Goal: Find specific page/section: Find specific page/section

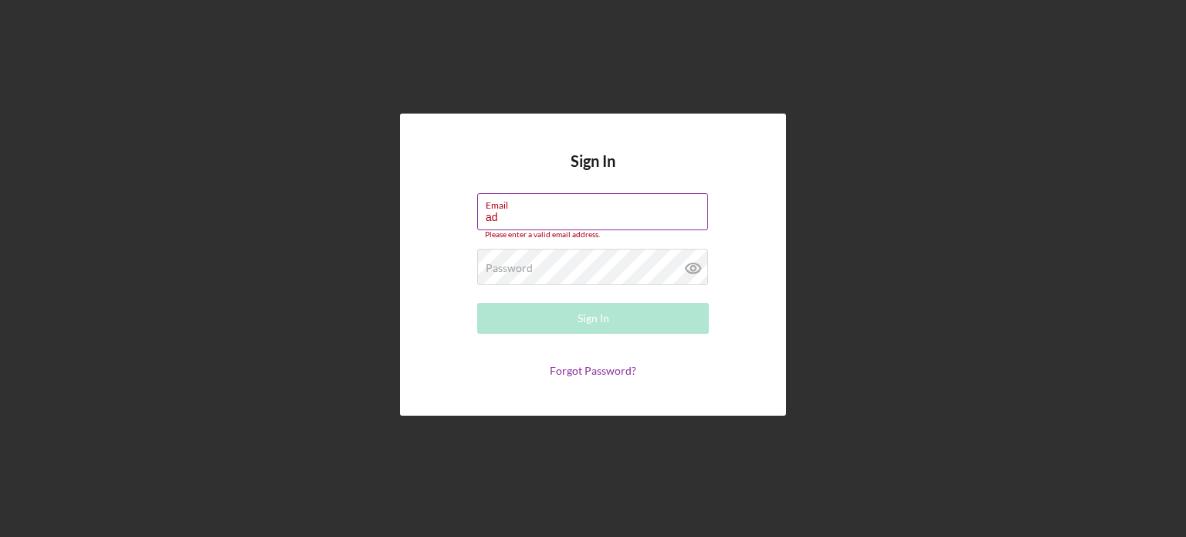
type input "[EMAIL_ADDRESS][DOMAIN_NAME]"
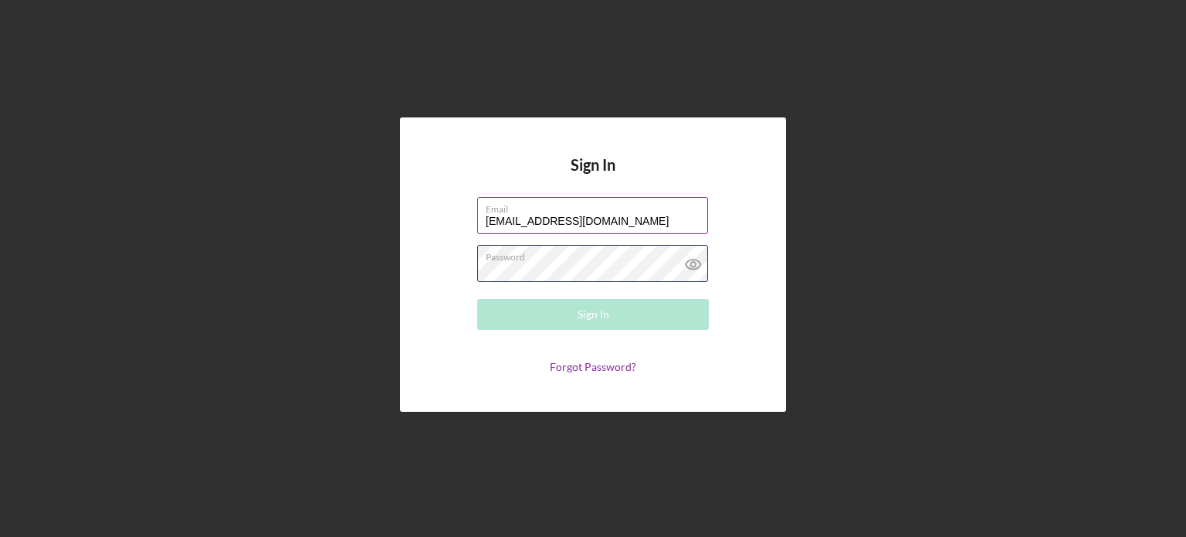
click at [582, 260] on div "Password Required" at bounding box center [593, 264] width 232 height 39
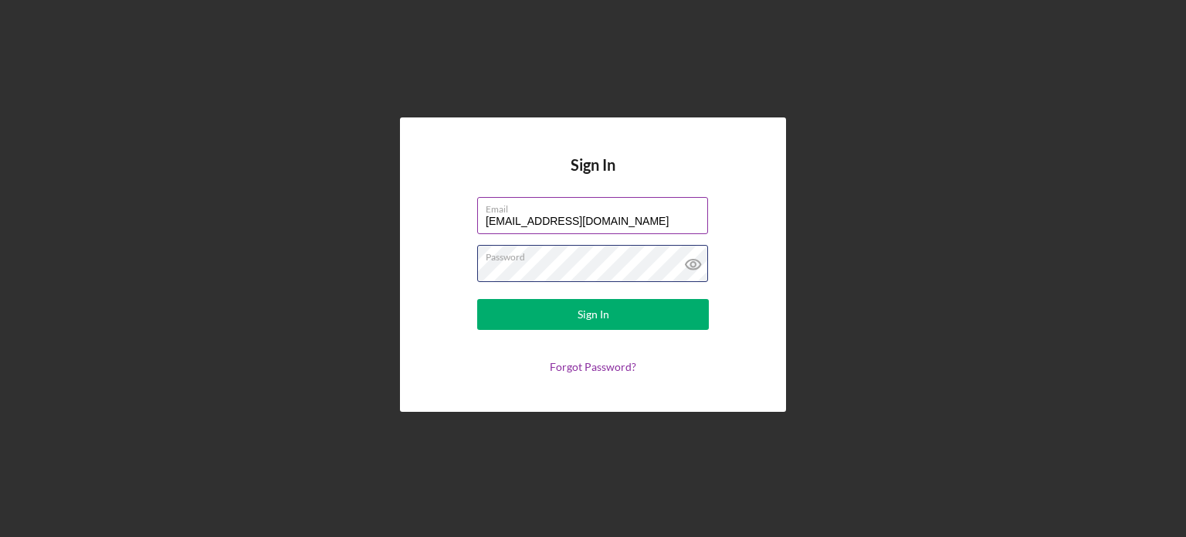
click at [477, 299] on button "Sign In" at bounding box center [593, 314] width 232 height 31
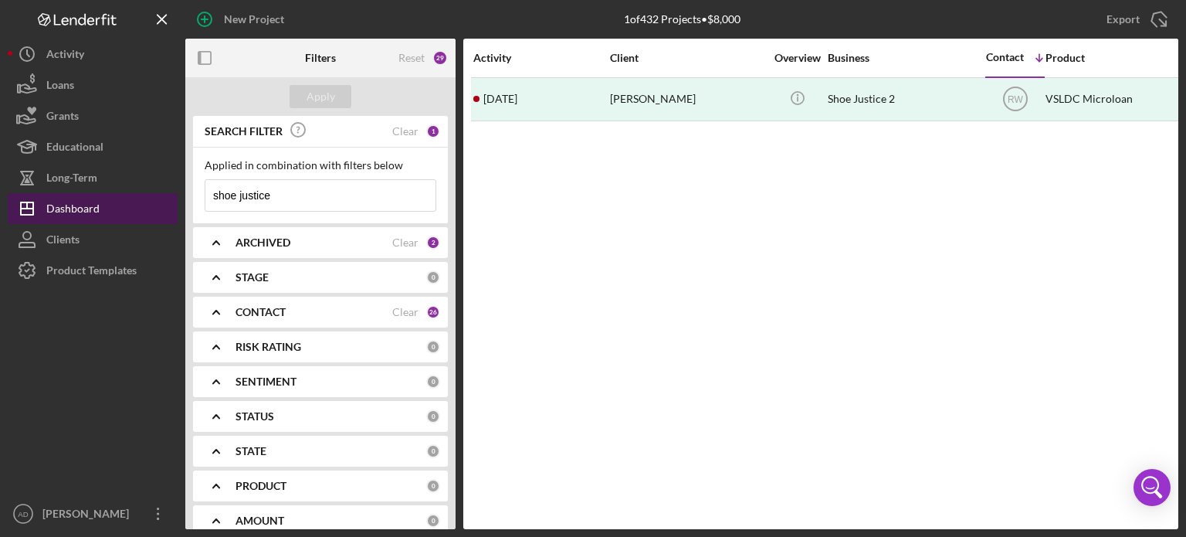
click at [90, 203] on div "Dashboard" at bounding box center [72, 210] width 53 height 35
click at [396, 130] on div "Clear" at bounding box center [405, 131] width 26 height 12
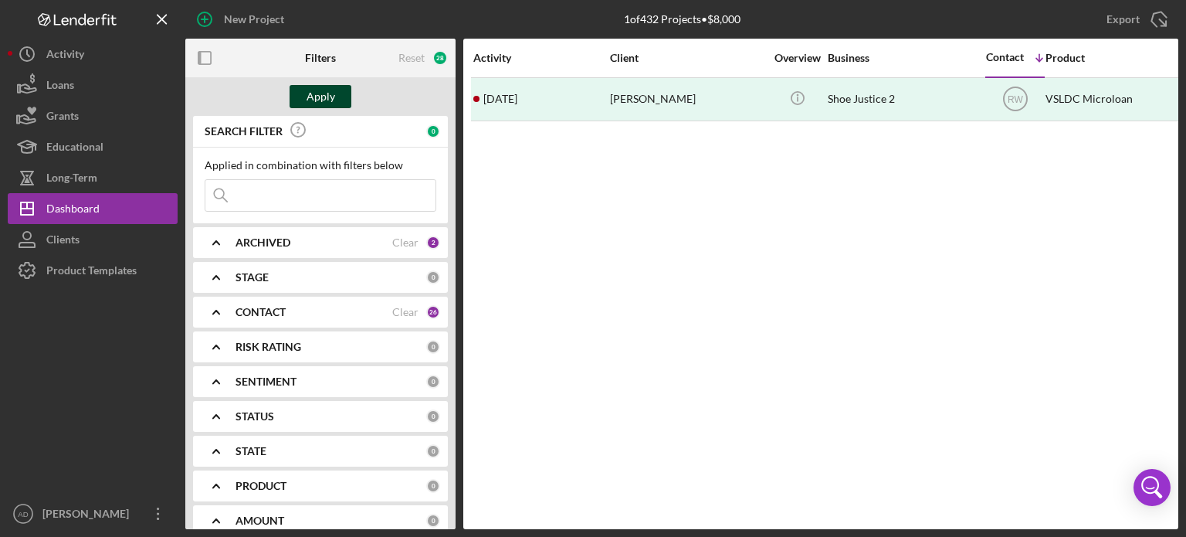
click at [320, 93] on div "Apply" at bounding box center [321, 96] width 29 height 23
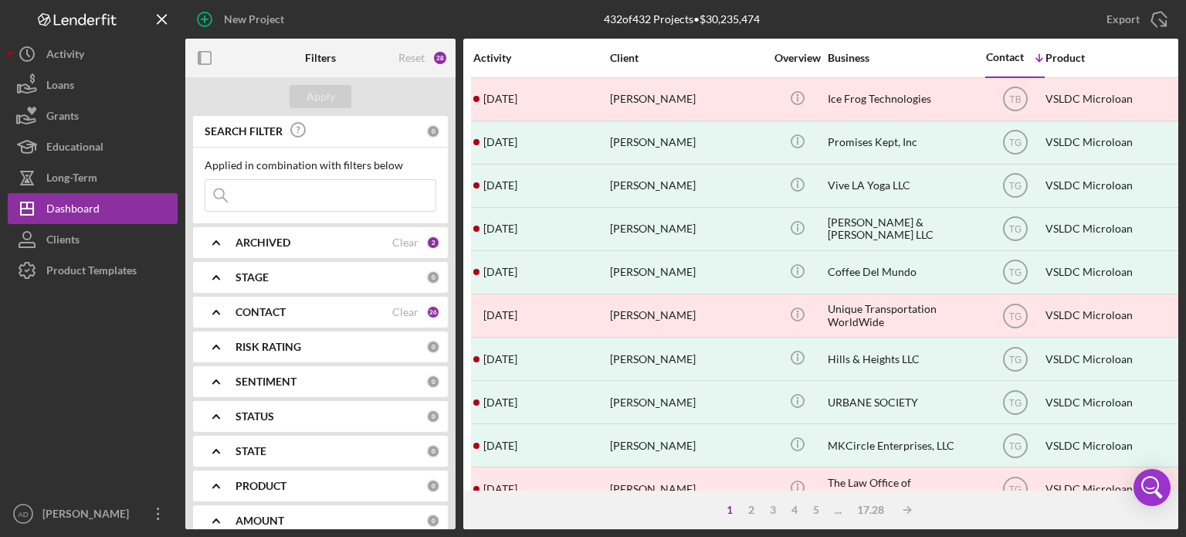
click at [494, 56] on div "Activity" at bounding box center [540, 58] width 135 height 12
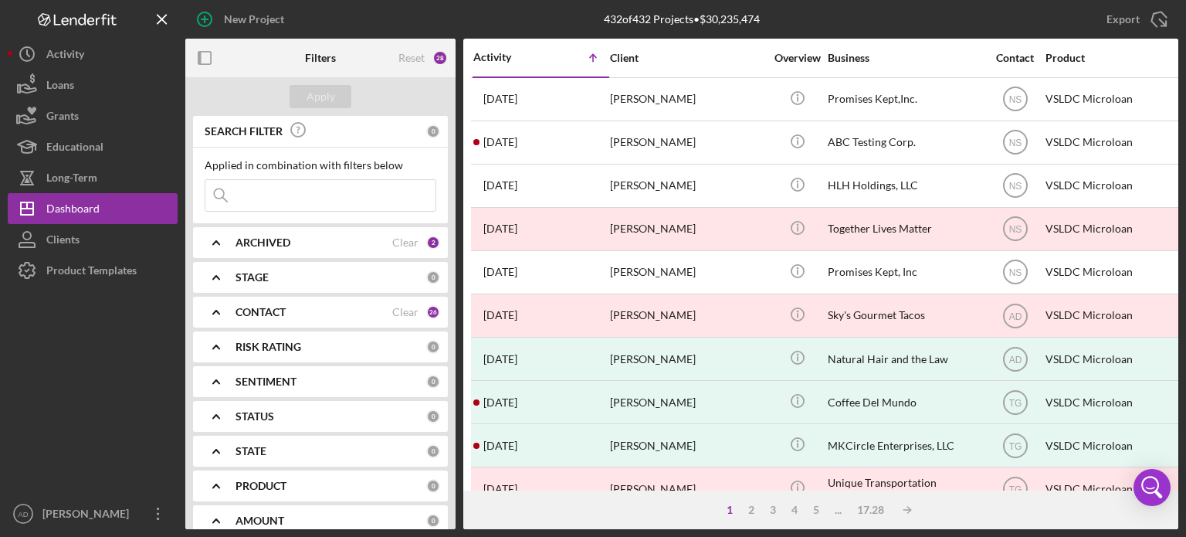
click at [494, 56] on div "Activity" at bounding box center [507, 57] width 68 height 12
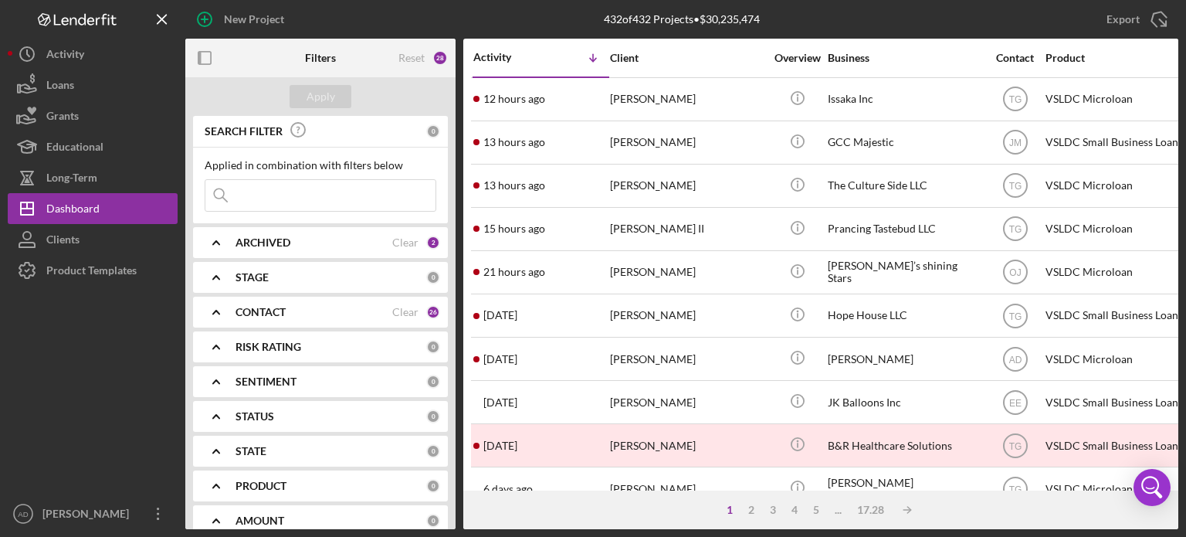
click at [260, 240] on b "ARCHIVED" at bounding box center [263, 242] width 55 height 12
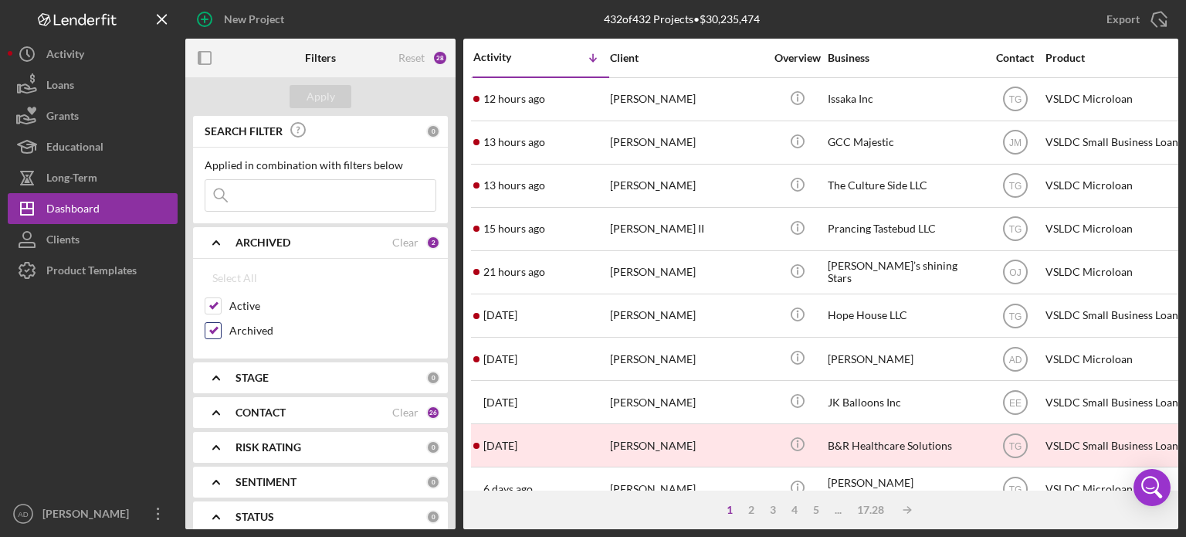
click at [212, 326] on input "Archived" at bounding box center [212, 330] width 15 height 15
checkbox input "false"
click at [322, 95] on div "Apply" at bounding box center [321, 96] width 29 height 23
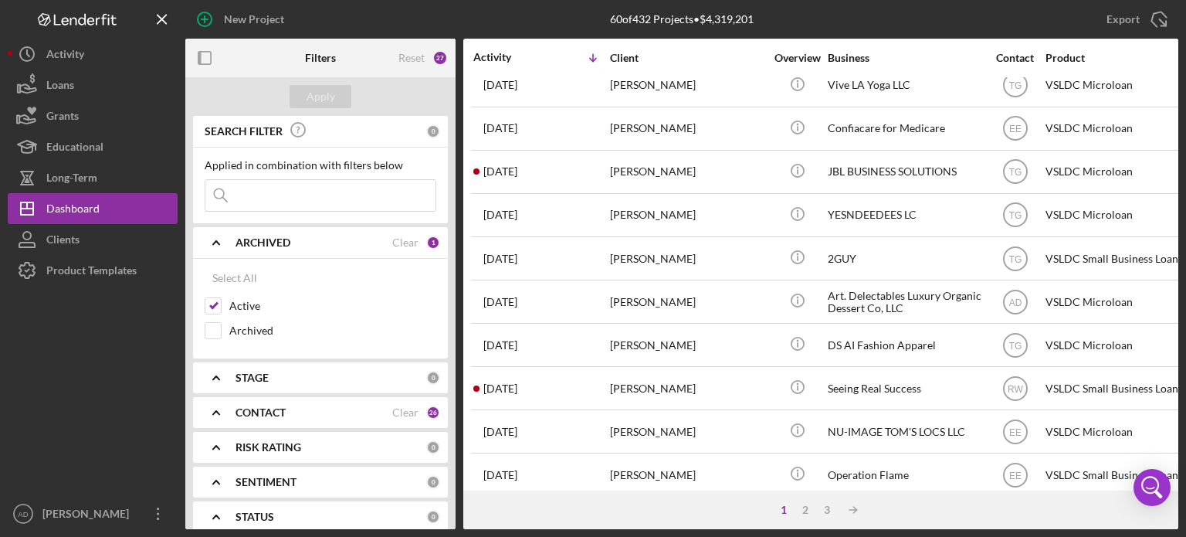
scroll to position [689, 0]
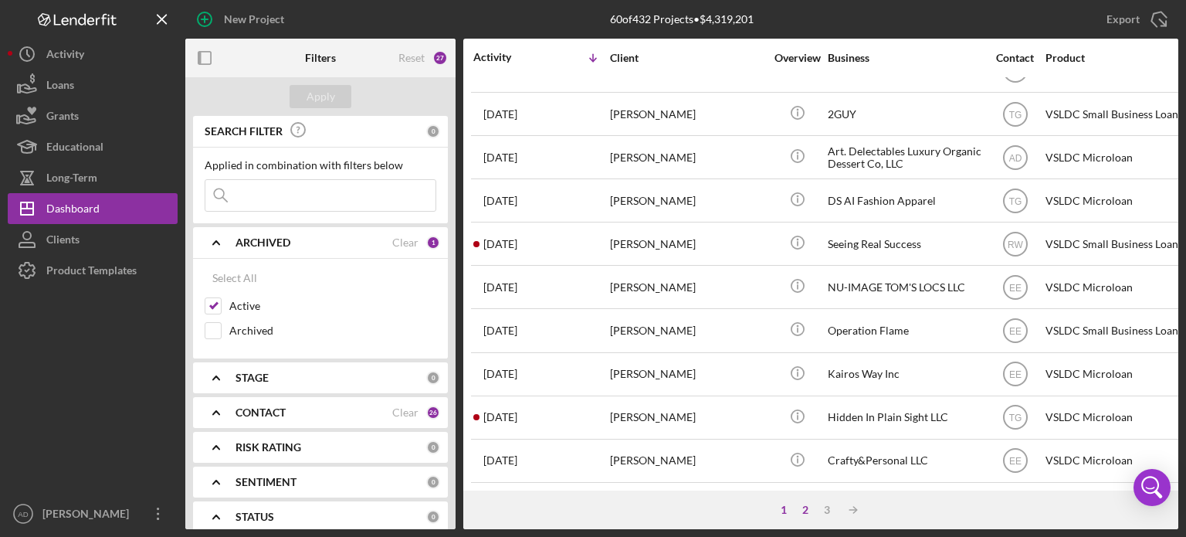
click at [805, 510] on div "2" at bounding box center [806, 510] width 22 height 12
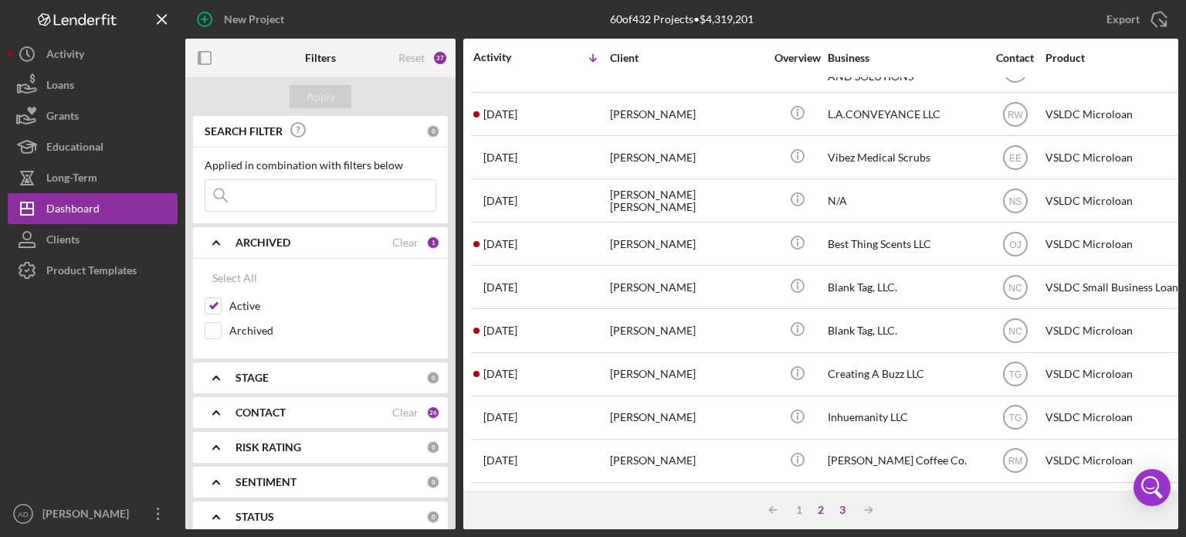
click at [843, 510] on div "3" at bounding box center [843, 510] width 22 height 12
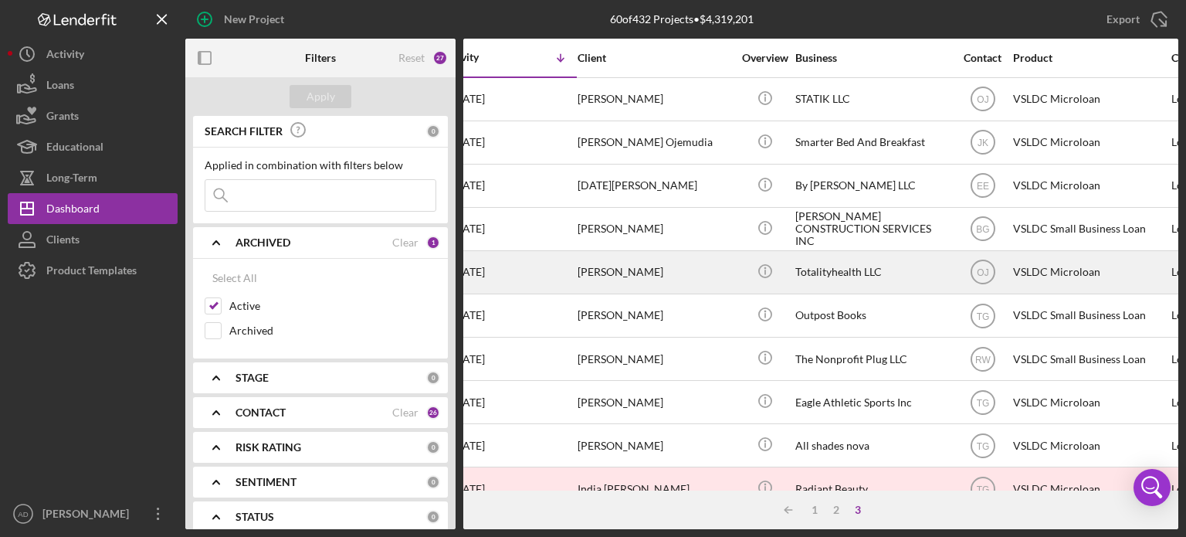
scroll to position [0, 0]
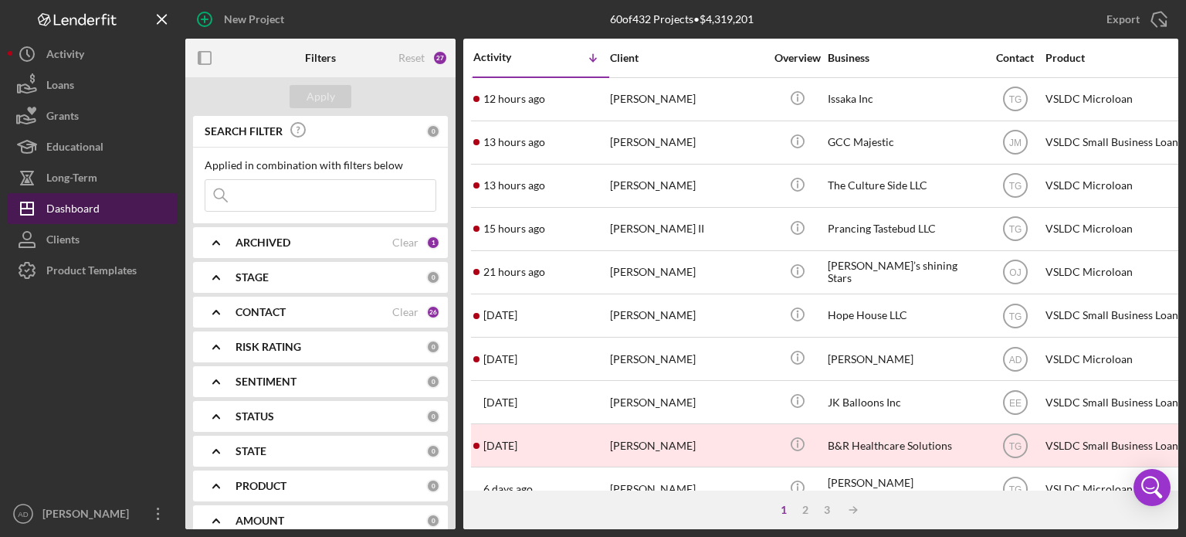
click at [80, 203] on div "Dashboard" at bounding box center [72, 210] width 53 height 35
